Goal: Task Accomplishment & Management: Manage account settings

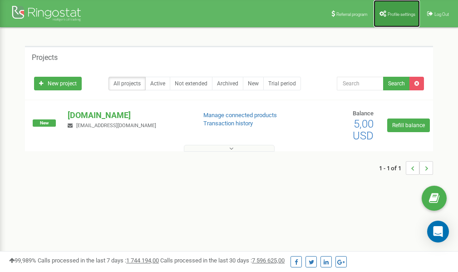
click at [388, 12] on span "Profile settings" at bounding box center [402, 14] width 28 height 5
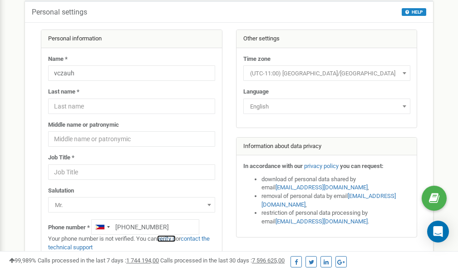
click at [169, 240] on link "verify it" at bounding box center [166, 238] width 19 height 7
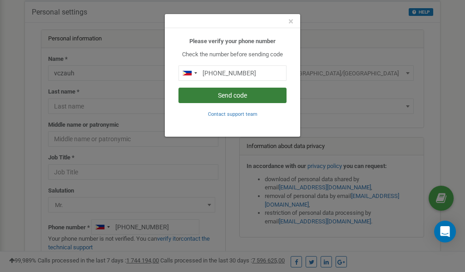
click at [238, 96] on button "Send code" at bounding box center [232, 95] width 108 height 15
